Goal: Information Seeking & Learning: Learn about a topic

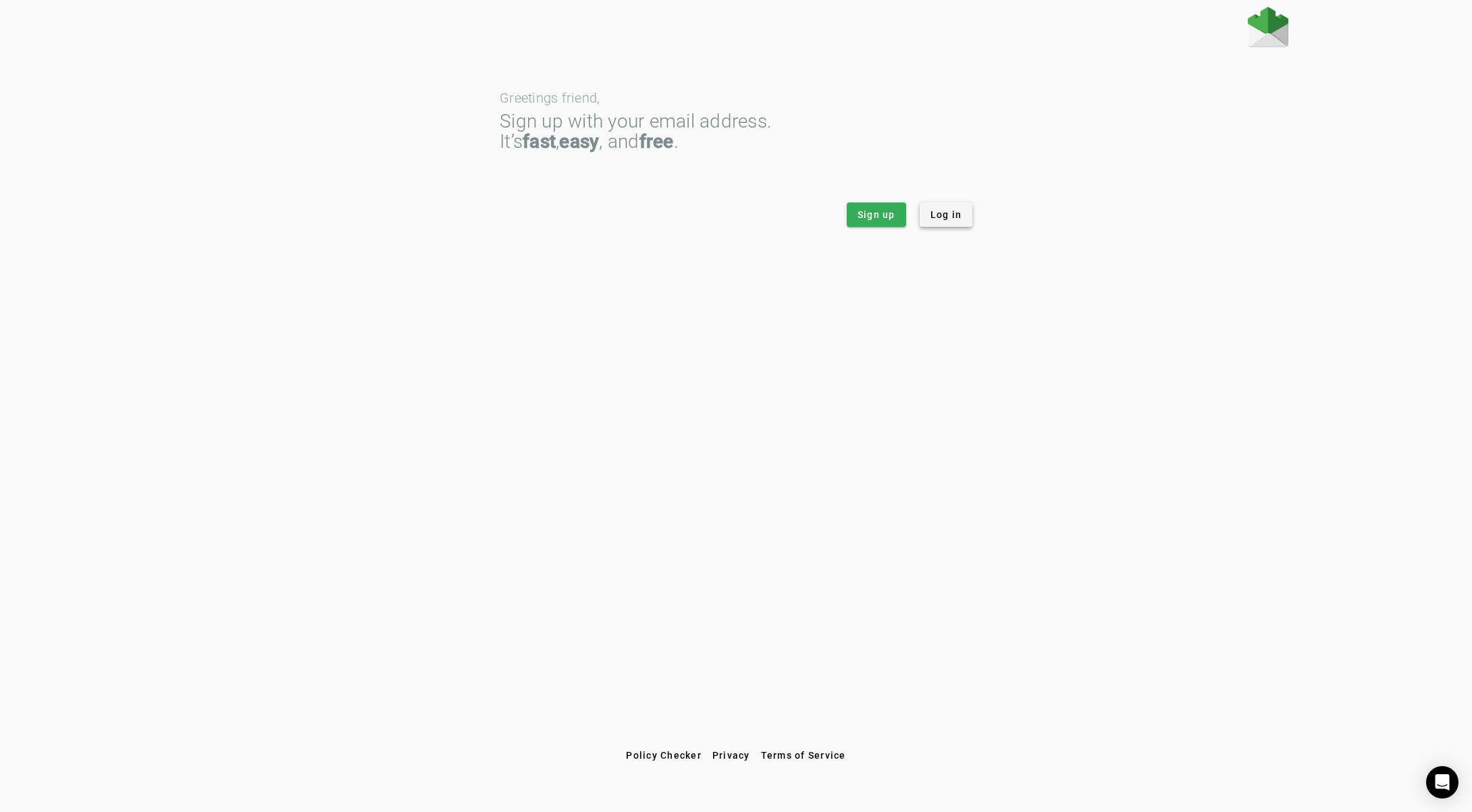
click at [945, 219] on span "Log in" at bounding box center [945, 215] width 32 height 14
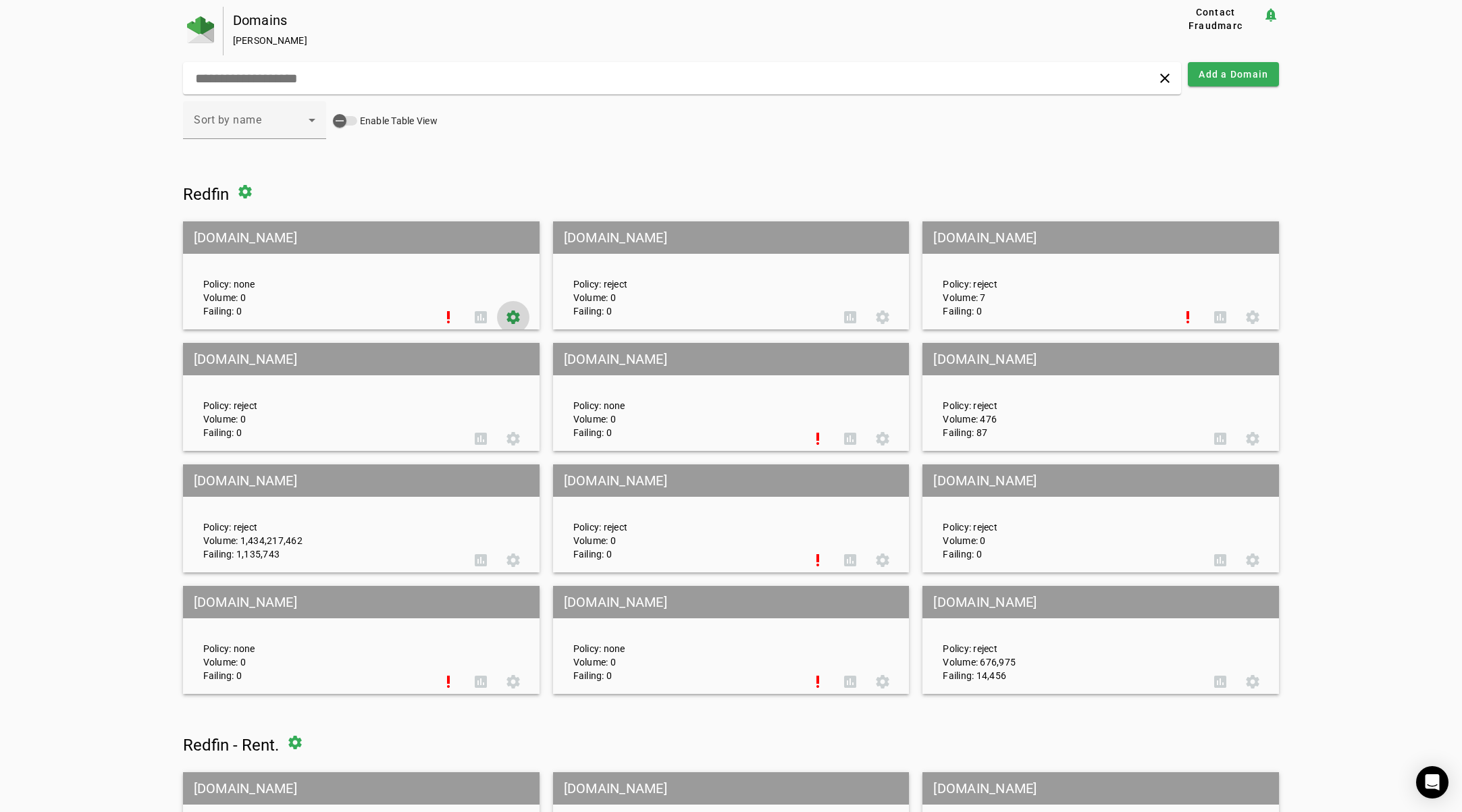
click at [507, 314] on span at bounding box center [513, 318] width 32 height 32
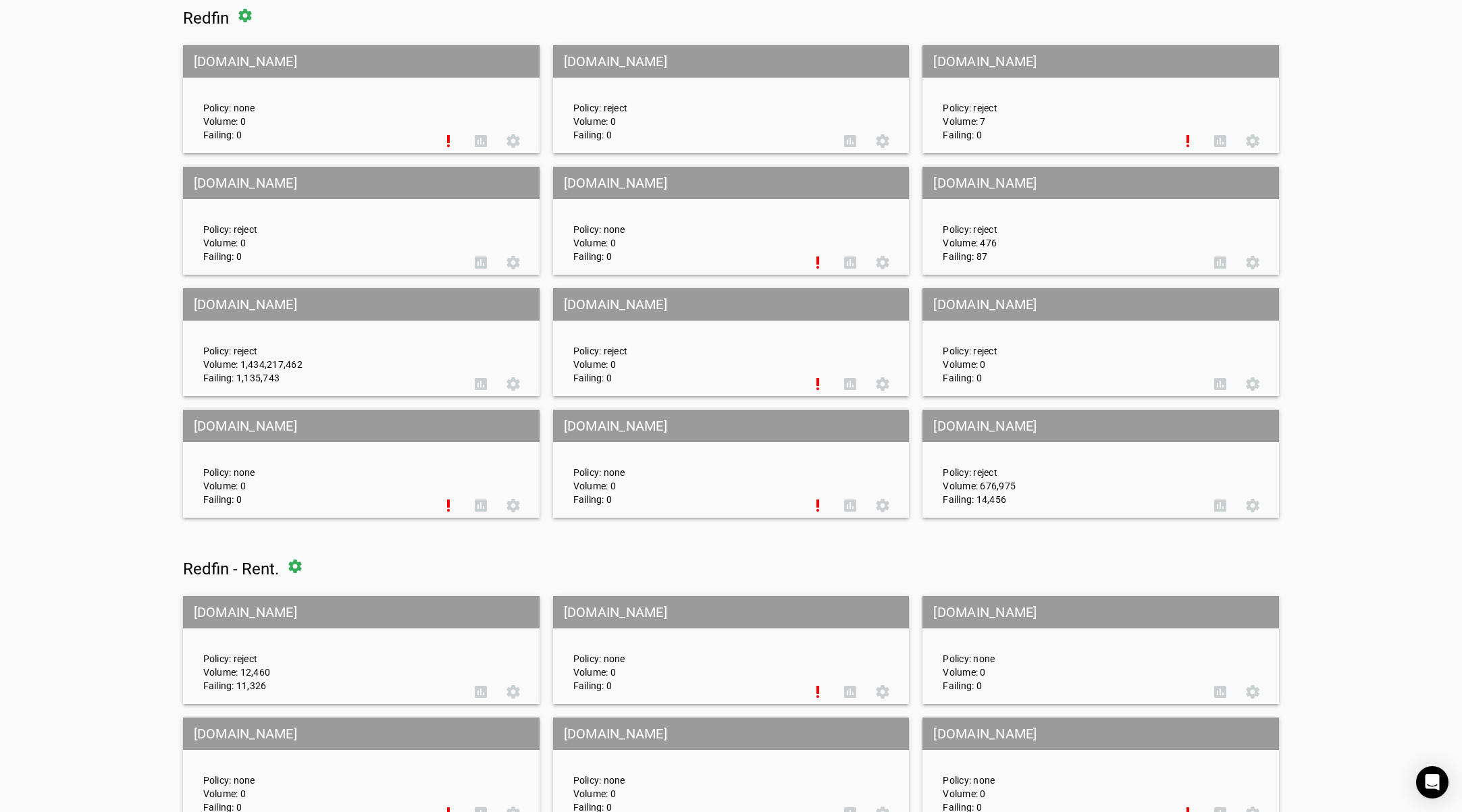
scroll to position [251, 0]
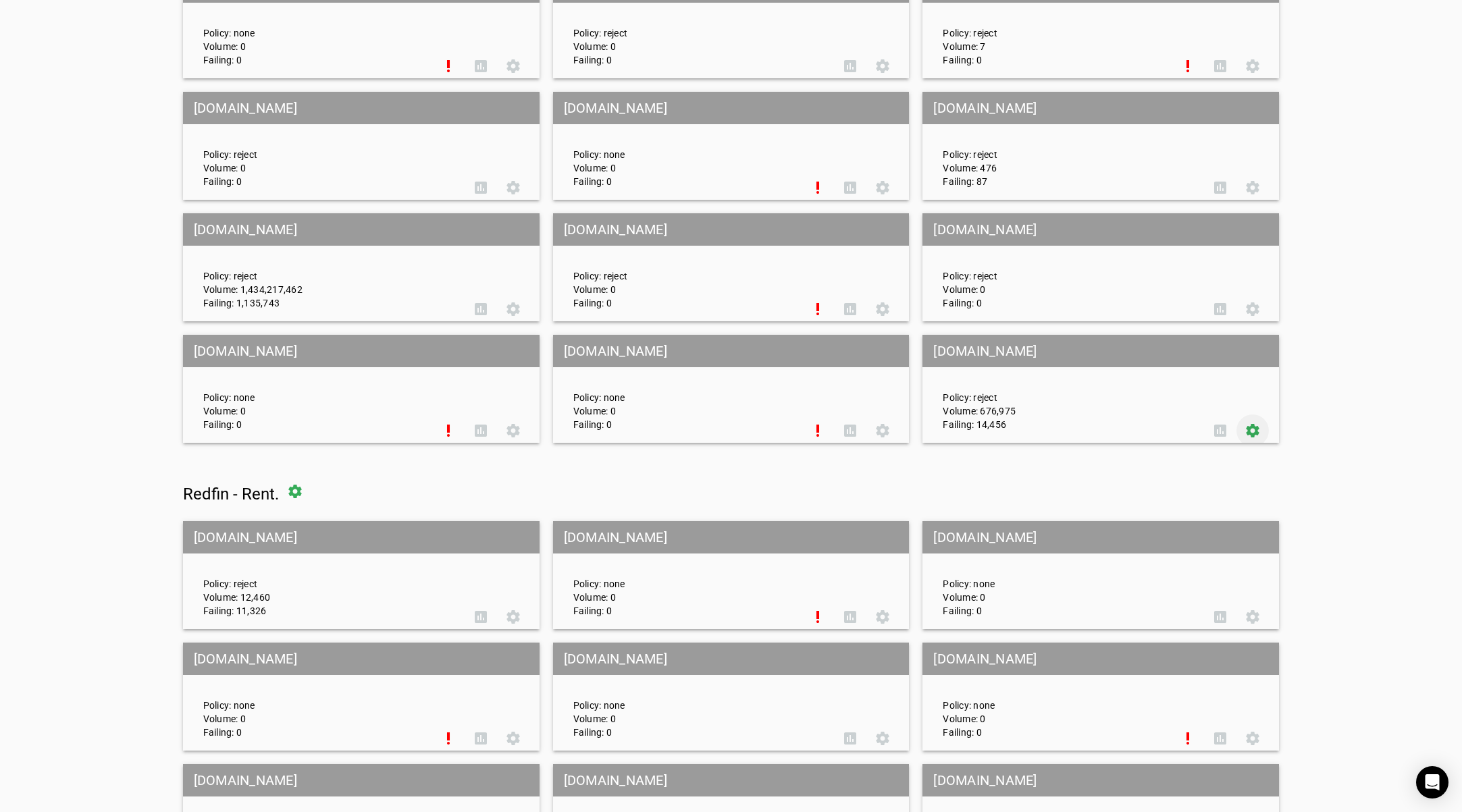
click at [1263, 430] on span at bounding box center [1253, 430] width 32 height 32
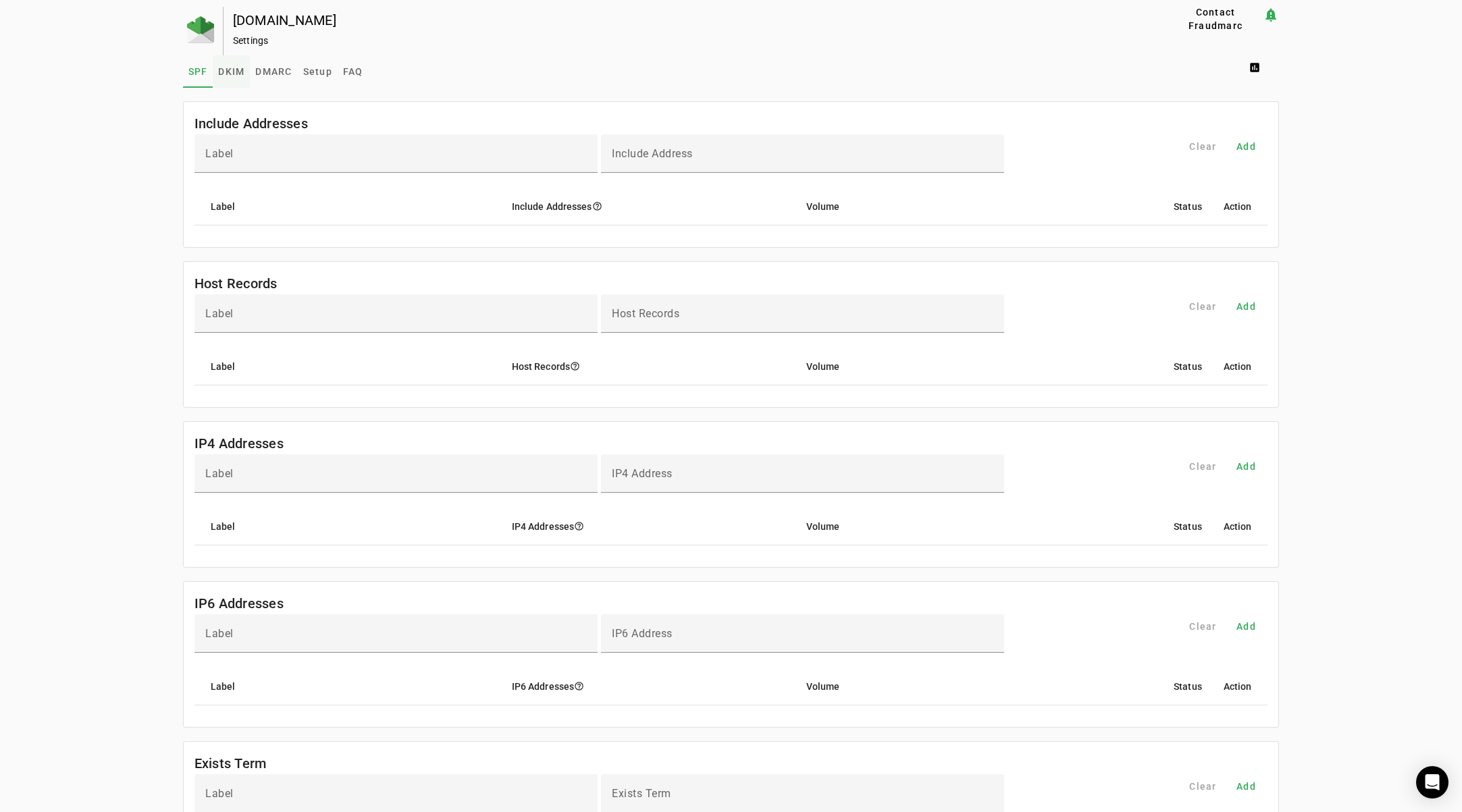
click at [234, 69] on span "DKIM" at bounding box center [231, 71] width 26 height 9
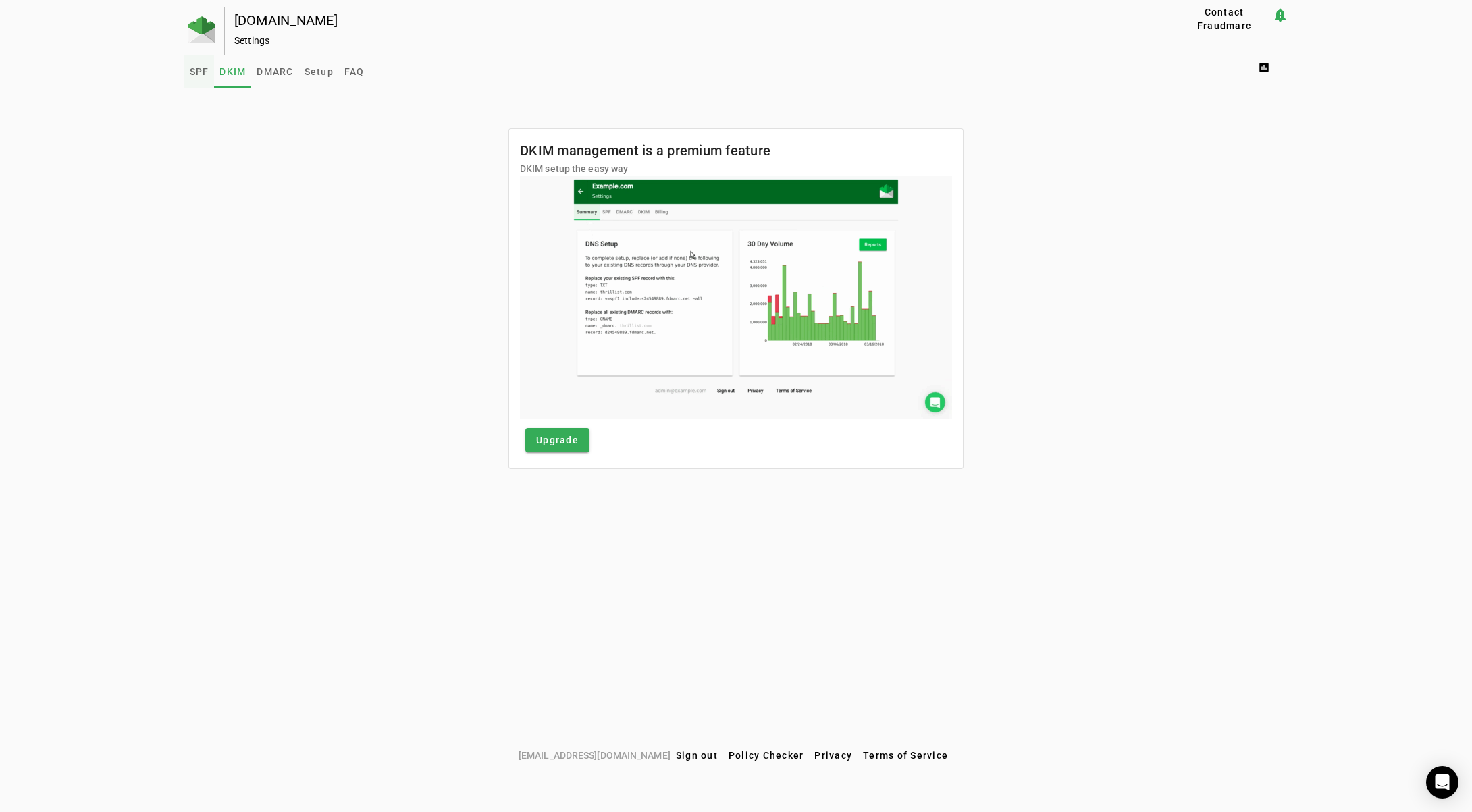
click at [201, 78] on span "SPF" at bounding box center [199, 72] width 20 height 32
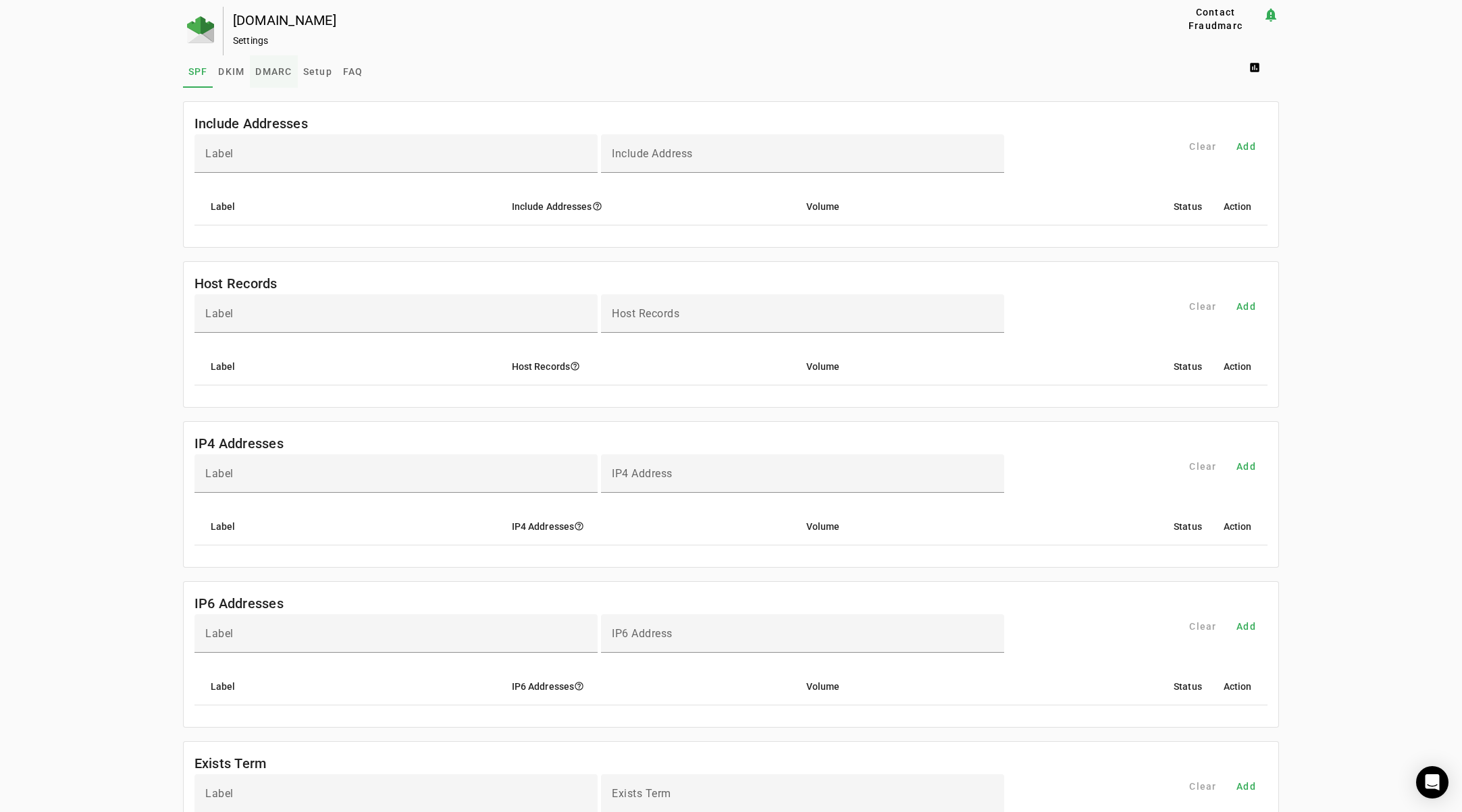
click at [274, 72] on span "DMARC" at bounding box center [273, 71] width 37 height 9
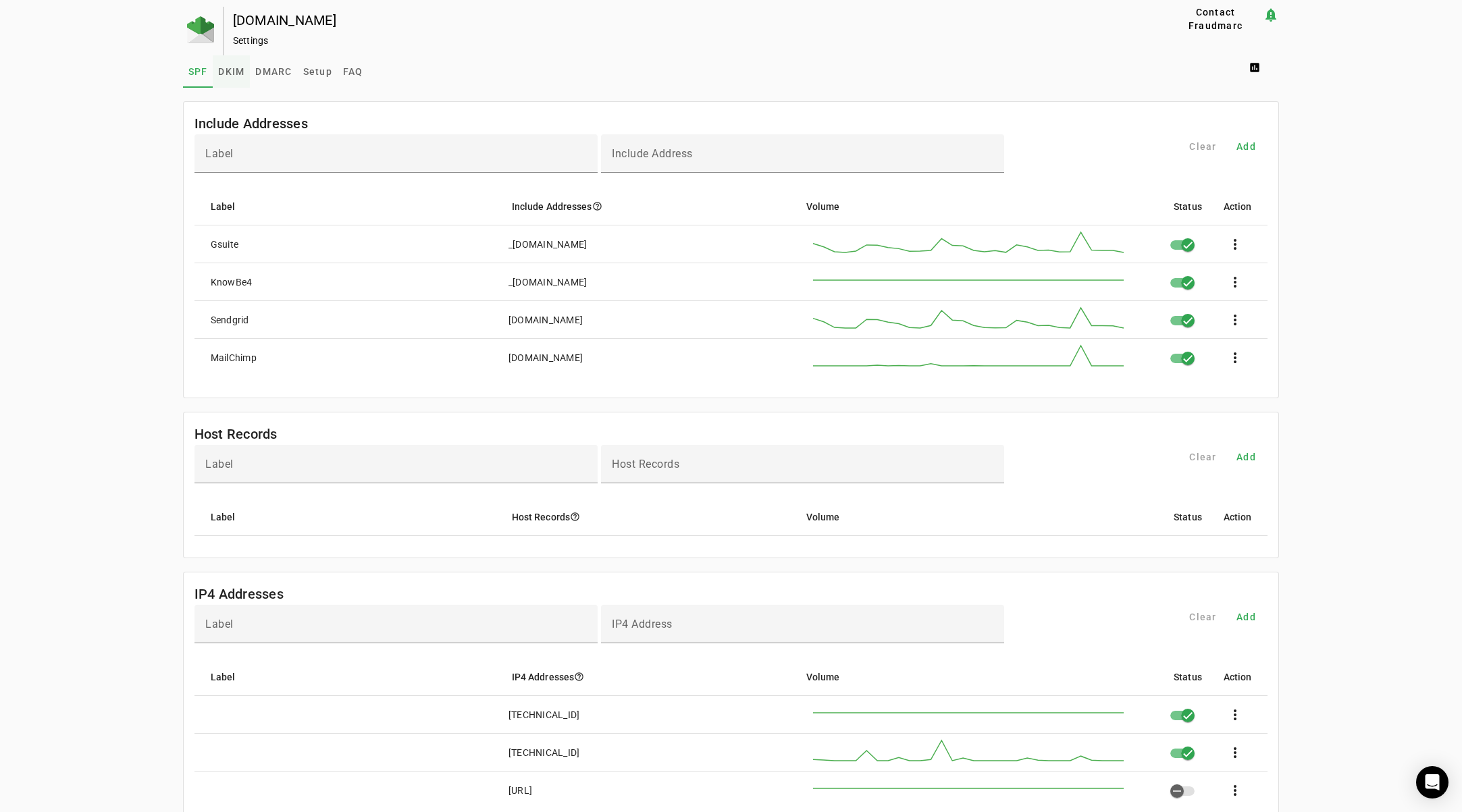
click at [243, 69] on link "DKIM" at bounding box center [231, 72] width 37 height 32
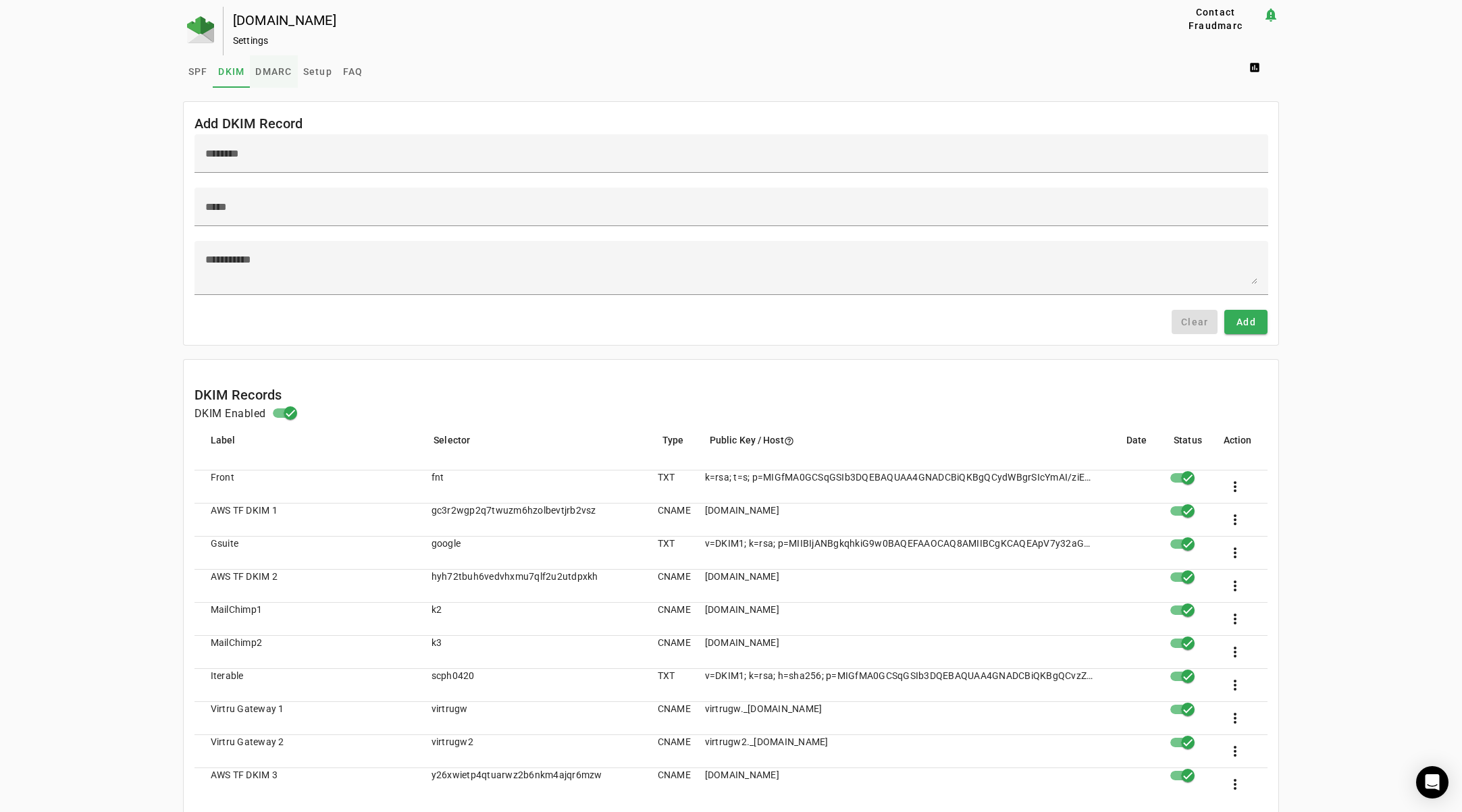
click at [285, 73] on span "DMARC" at bounding box center [273, 71] width 37 height 9
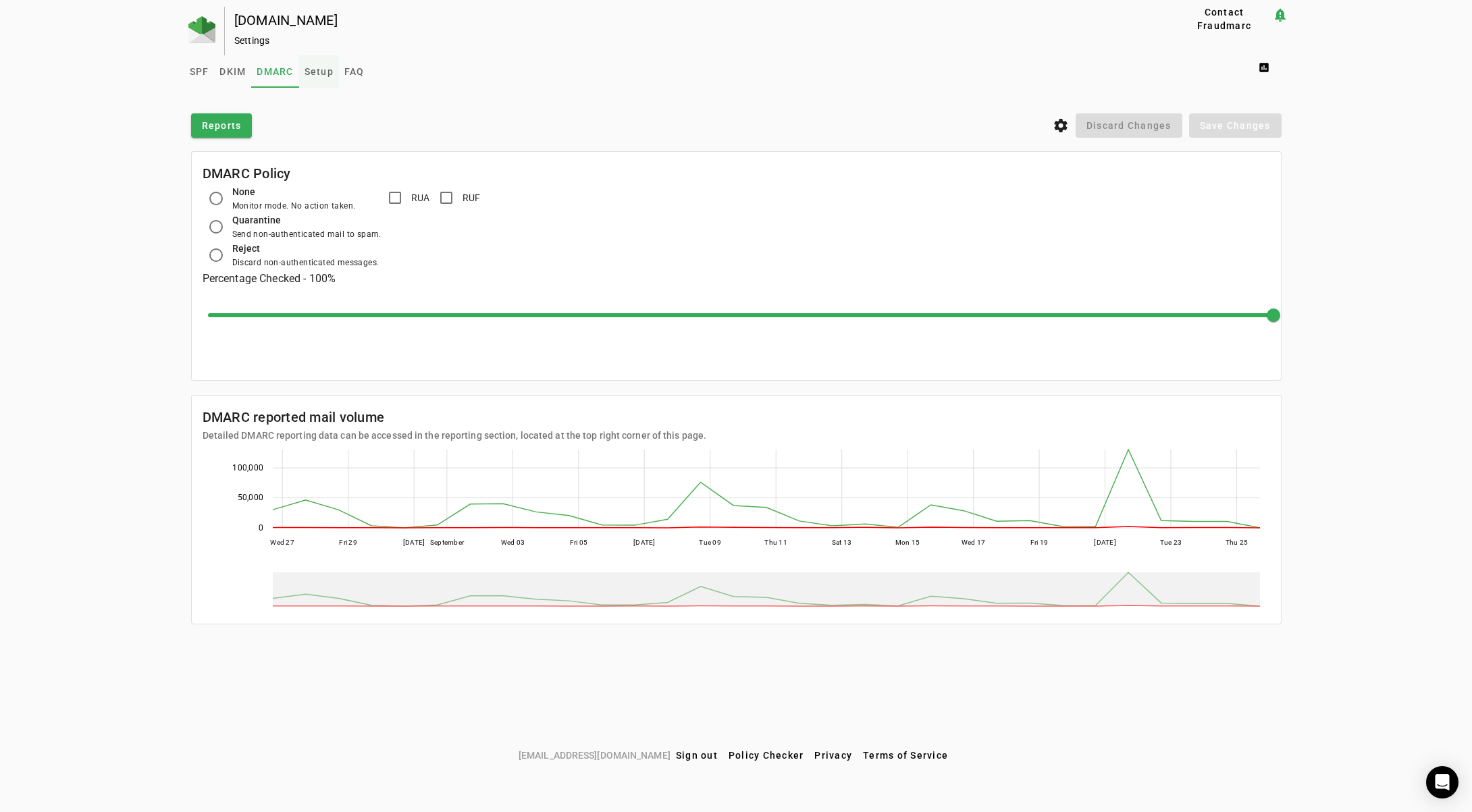
click at [309, 67] on span "Setup" at bounding box center [319, 71] width 29 height 9
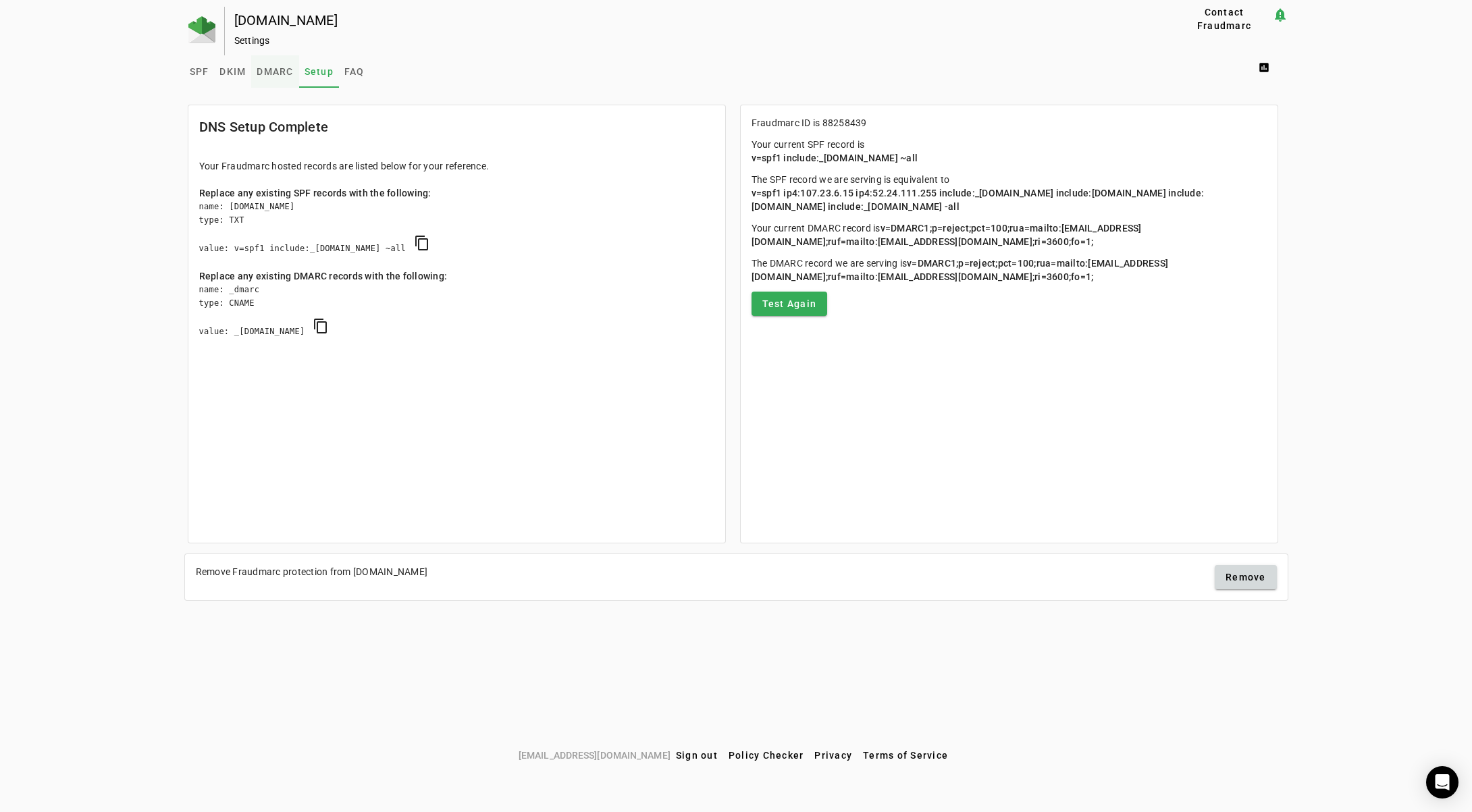
click at [272, 68] on span "DMARC" at bounding box center [274, 71] width 37 height 9
